Goal: Transaction & Acquisition: Obtain resource

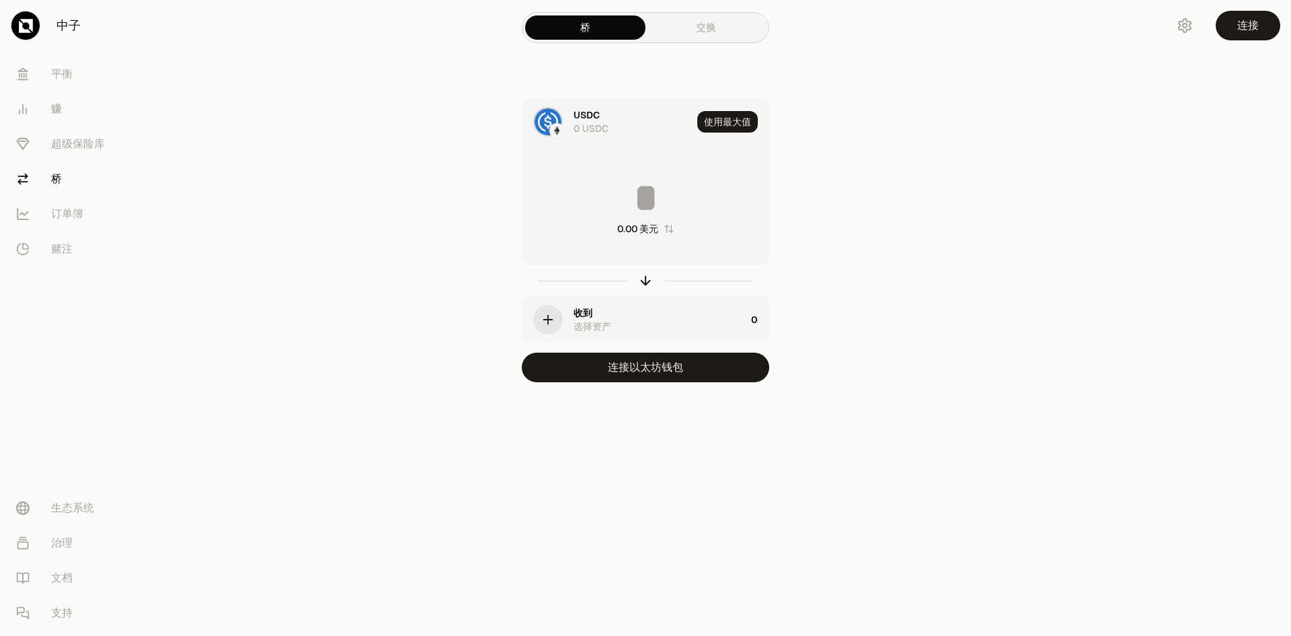
click at [696, 24] on font "交换" at bounding box center [706, 27] width 20 height 13
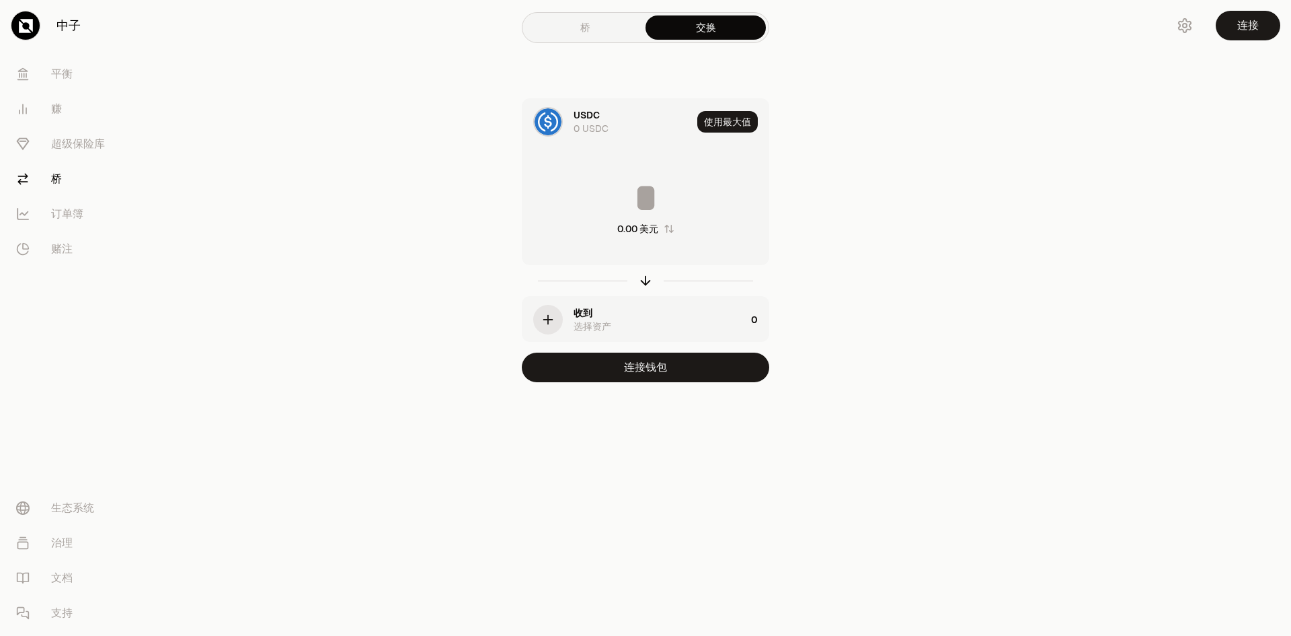
click at [615, 27] on link "桥" at bounding box center [585, 27] width 120 height 24
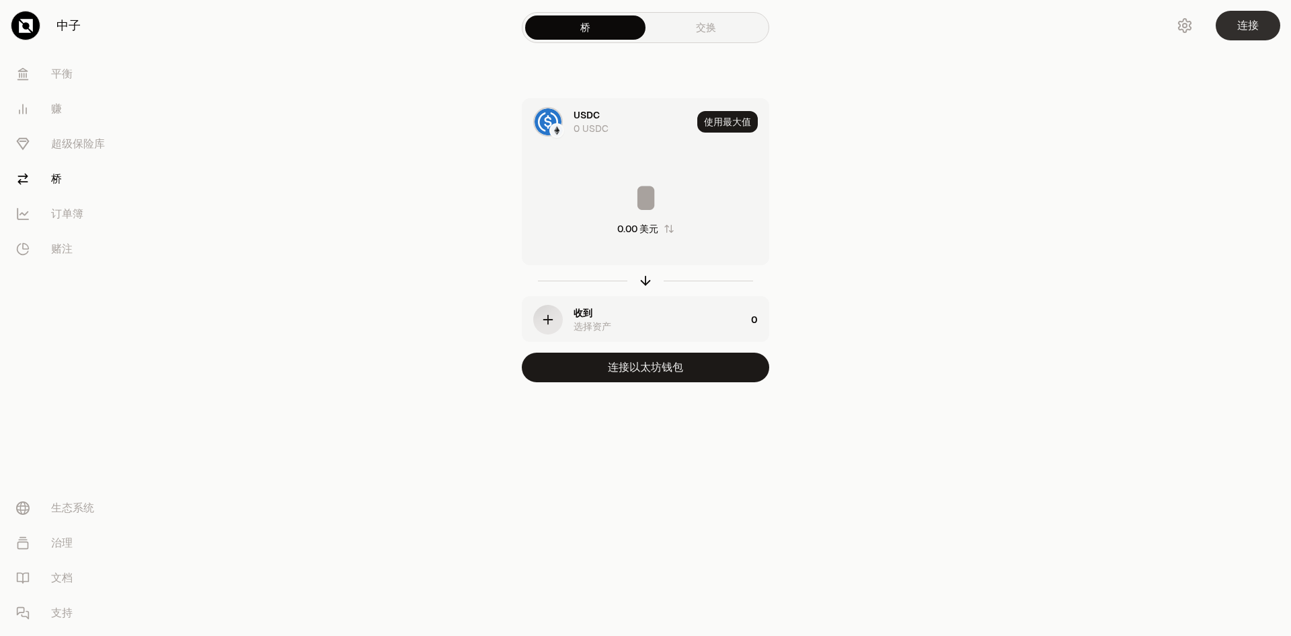
click at [1242, 26] on font "连接" at bounding box center [1249, 25] width 22 height 14
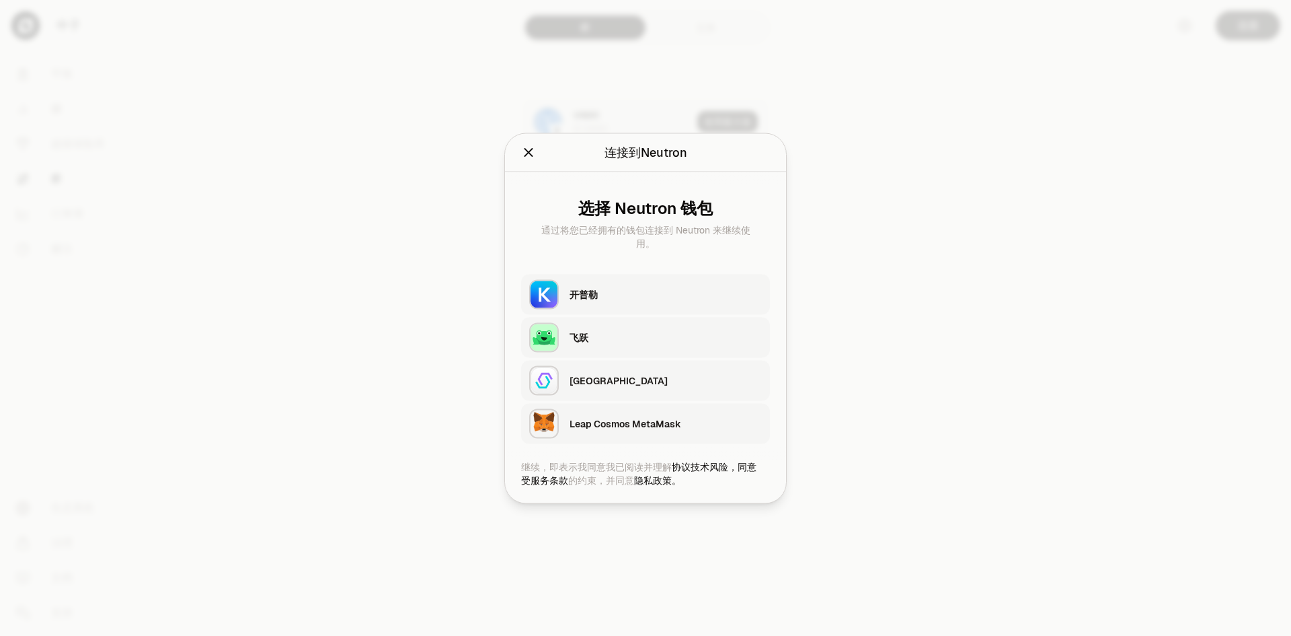
click at [602, 421] on font "Leap Cosmos MetaMask" at bounding box center [626, 423] width 112 height 12
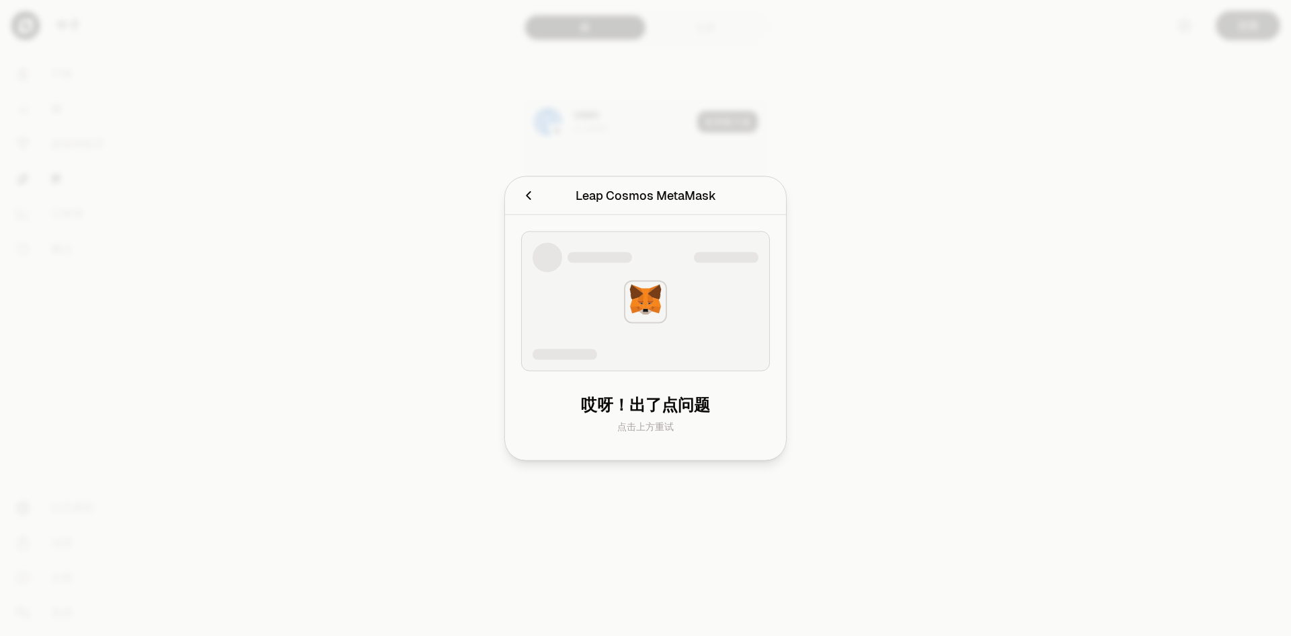
click at [648, 428] on font "点击上方重试" at bounding box center [645, 426] width 57 height 12
click at [652, 324] on div at bounding box center [645, 301] width 51 height 51
click at [639, 389] on div "哎呀！出了点问题 点击上方重试" at bounding box center [645, 413] width 249 height 59
click at [639, 413] on font "哎呀！出了点问题" at bounding box center [645, 403] width 129 height 21
click at [526, 192] on icon "取消" at bounding box center [528, 195] width 15 height 15
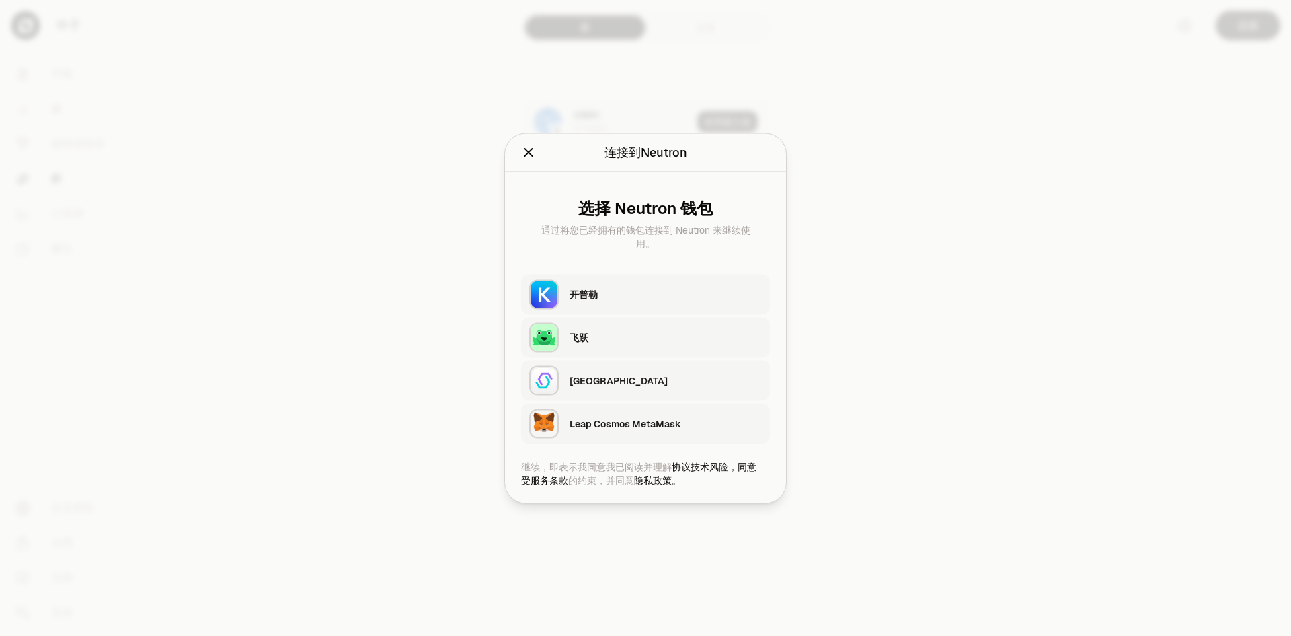
click at [646, 430] on div "Leap Cosmos MetaMask" at bounding box center [666, 423] width 192 height 20
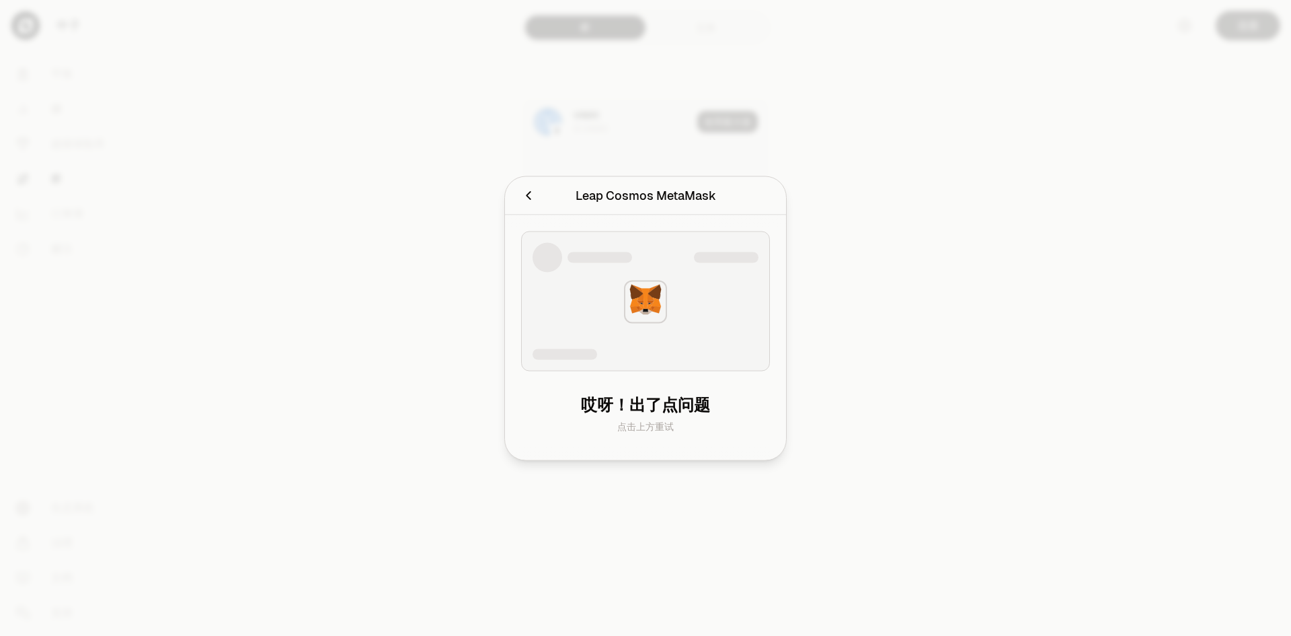
click at [932, 286] on div at bounding box center [645, 318] width 1291 height 636
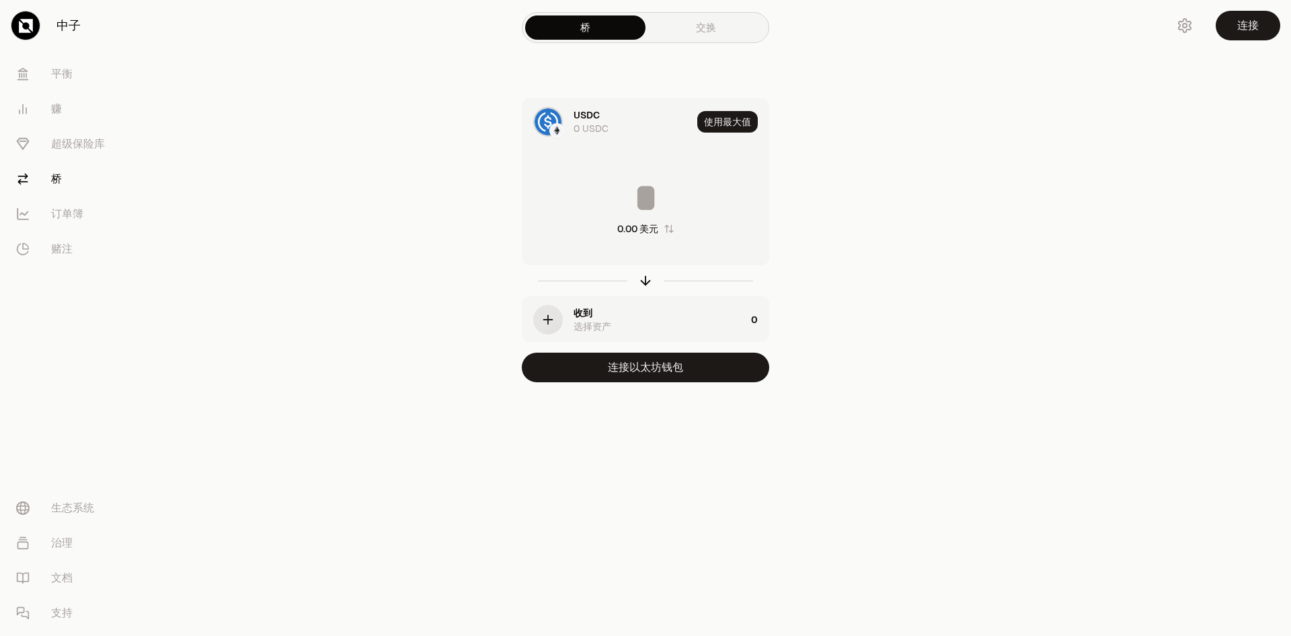
click at [36, 17] on div at bounding box center [26, 26] width 30 height 30
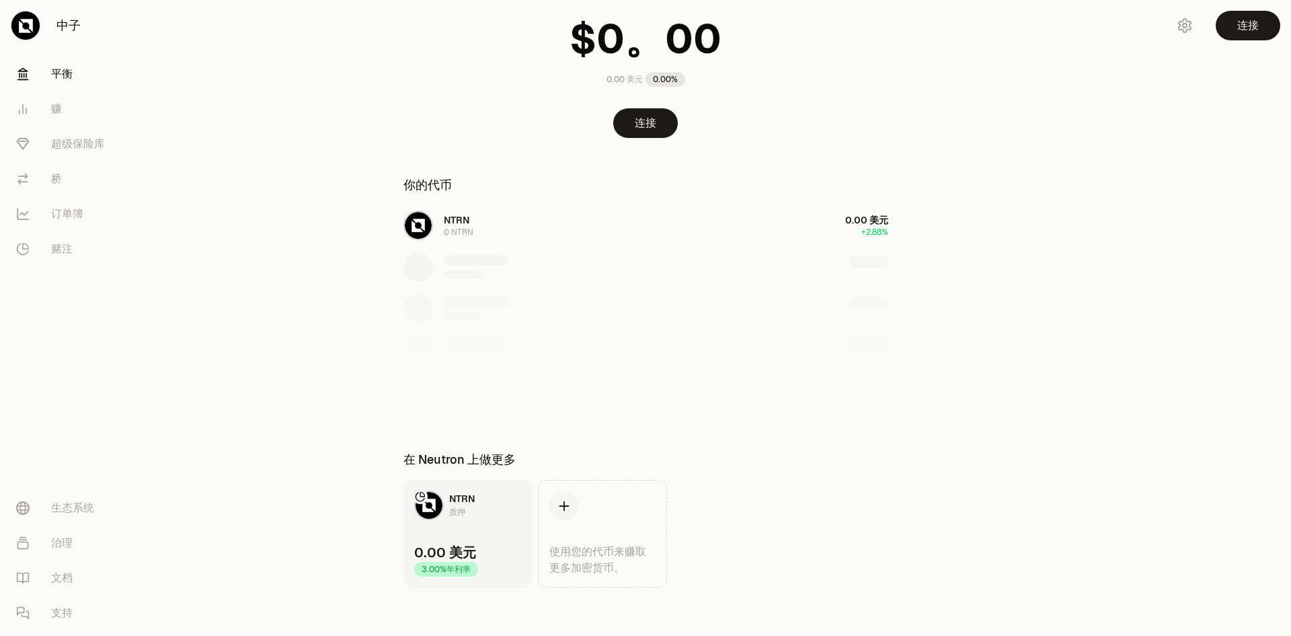
scroll to position [96, 0]
